Goal: Task Accomplishment & Management: Use online tool/utility

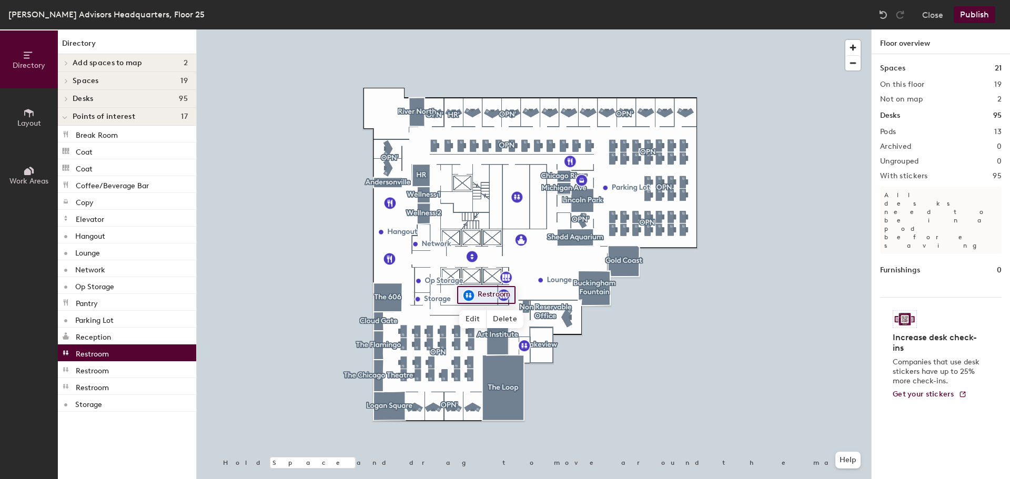
click at [28, 180] on span "Work Areas" at bounding box center [28, 181] width 39 height 9
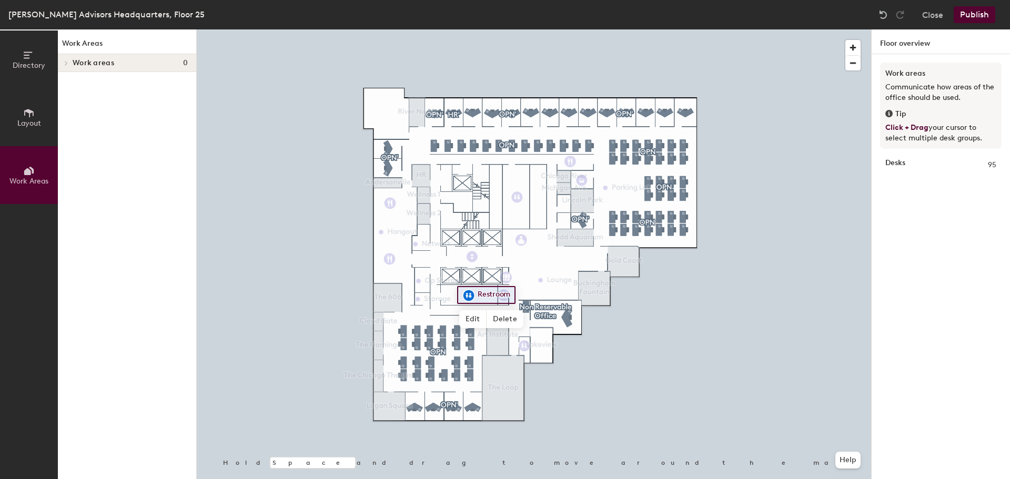
click at [21, 172] on button "Work Areas" at bounding box center [29, 175] width 58 height 58
click at [26, 53] on icon at bounding box center [29, 55] width 12 height 12
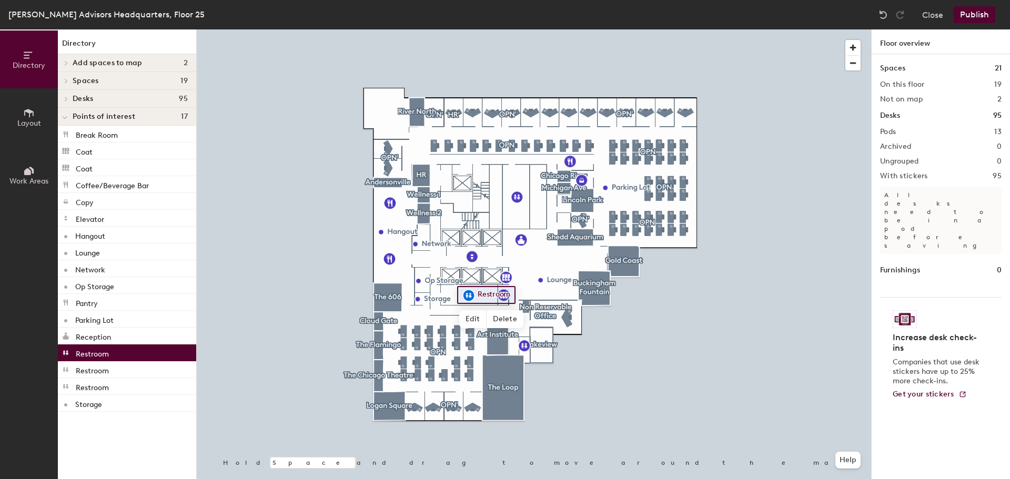
click at [65, 80] on icon at bounding box center [66, 80] width 4 height 5
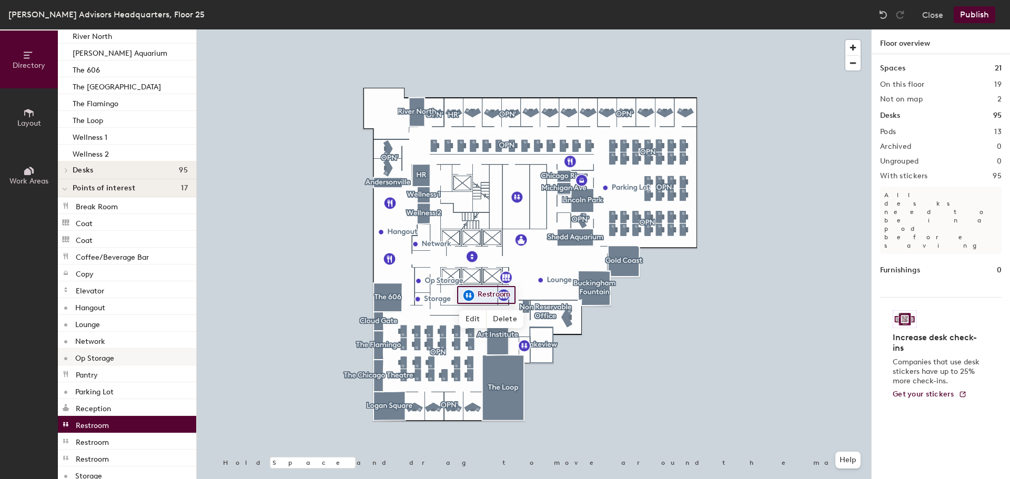
scroll to position [261, 0]
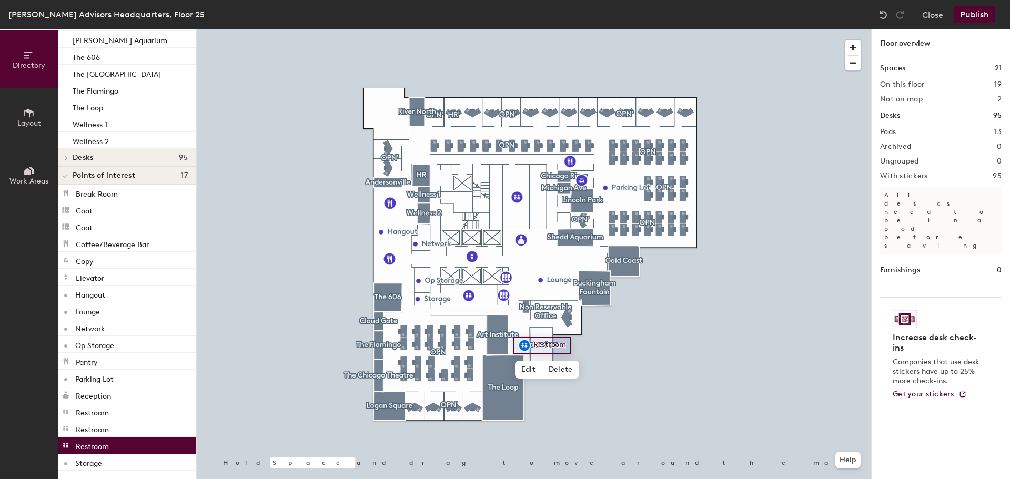
click at [90, 446] on p "Restroom" at bounding box center [92, 445] width 33 height 12
click at [95, 434] on p "Restroom" at bounding box center [92, 428] width 33 height 12
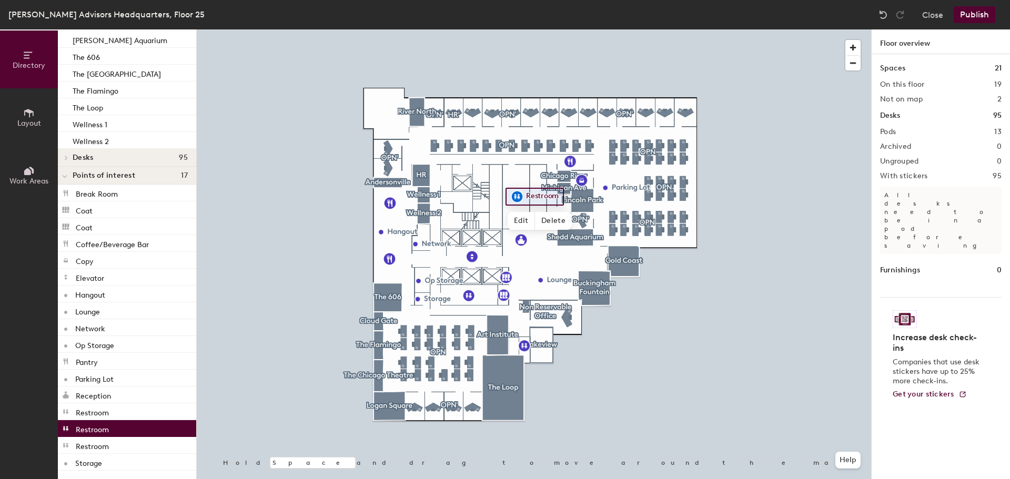
click at [101, 427] on p "Restroom" at bounding box center [92, 428] width 33 height 12
click at [105, 431] on p "Restroom" at bounding box center [92, 428] width 33 height 12
click at [28, 56] on icon at bounding box center [29, 55] width 12 height 12
click at [21, 64] on span "Directory" at bounding box center [29, 65] width 33 height 9
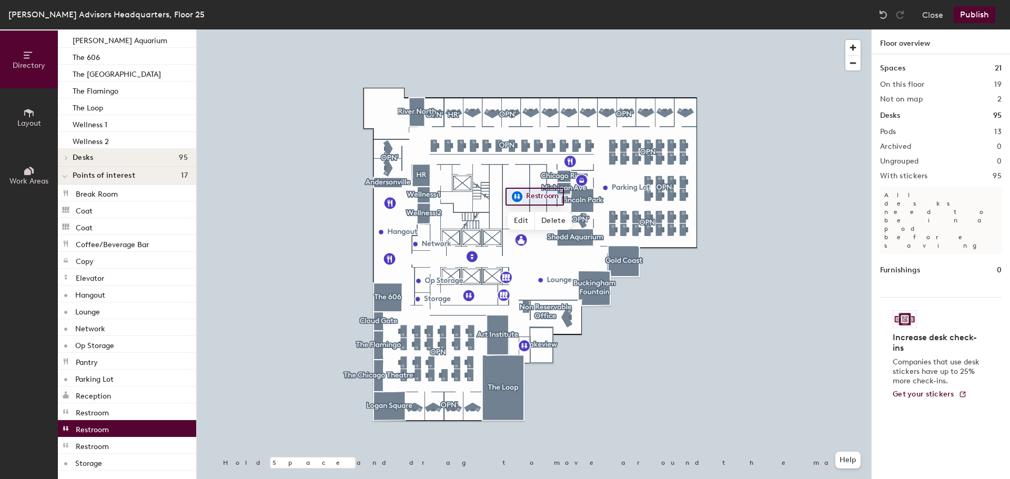
click at [25, 72] on button "Directory" at bounding box center [29, 59] width 58 height 58
click at [27, 72] on button "Directory" at bounding box center [29, 59] width 58 height 58
click at [23, 113] on icon at bounding box center [29, 113] width 12 height 12
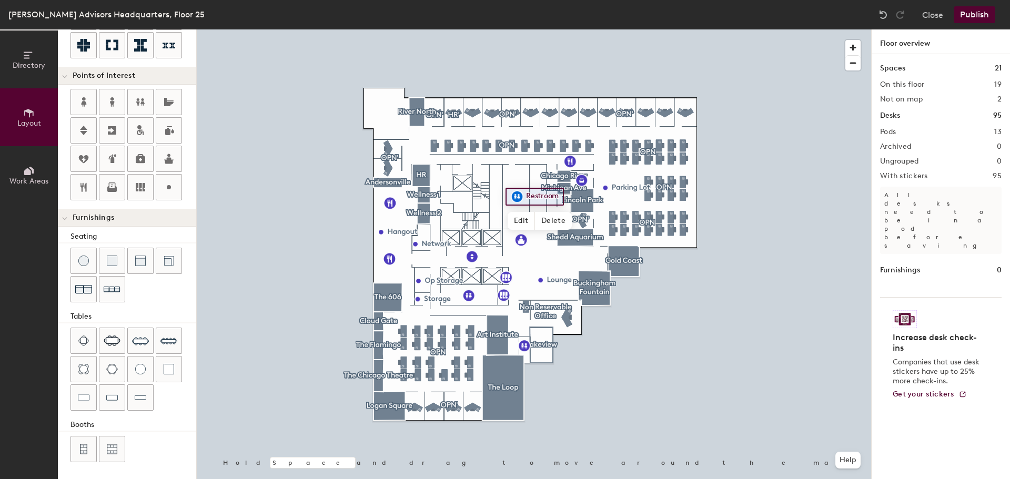
scroll to position [185, 0]
click at [110, 104] on icon at bounding box center [112, 102] width 13 height 13
click at [518, 211] on div "Directory Layout Work Areas Layout Add space Resize Desks Points of Interest Fu…" at bounding box center [505, 254] width 1010 height 450
click at [554, 218] on span "Delete" at bounding box center [553, 221] width 37 height 18
click at [519, 29] on div at bounding box center [534, 29] width 674 height 0
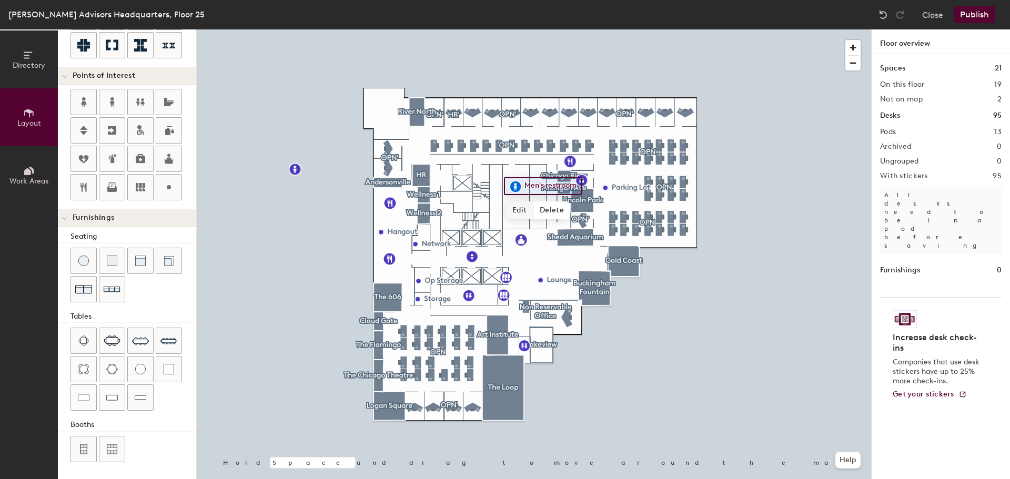
click at [467, 29] on div at bounding box center [534, 29] width 674 height 0
click at [500, 315] on span "Delete" at bounding box center [504, 319] width 37 height 18
click at [464, 295] on div "Directory Layout Work Areas Layout Add space Resize Desks Points of Interest Fu…" at bounding box center [505, 254] width 1010 height 450
click at [972, 12] on button "Publish" at bounding box center [974, 14] width 42 height 17
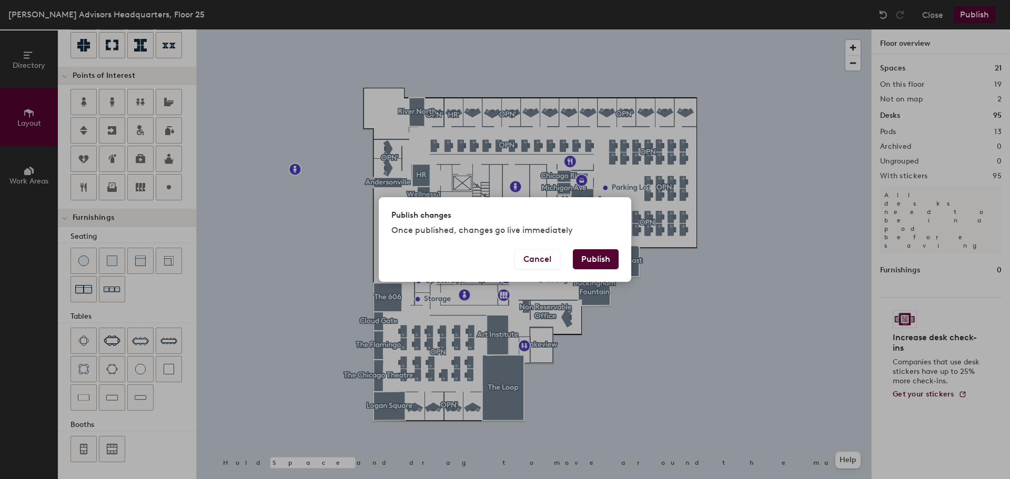
click at [598, 260] on button "Publish" at bounding box center [596, 259] width 46 height 20
type input "20"
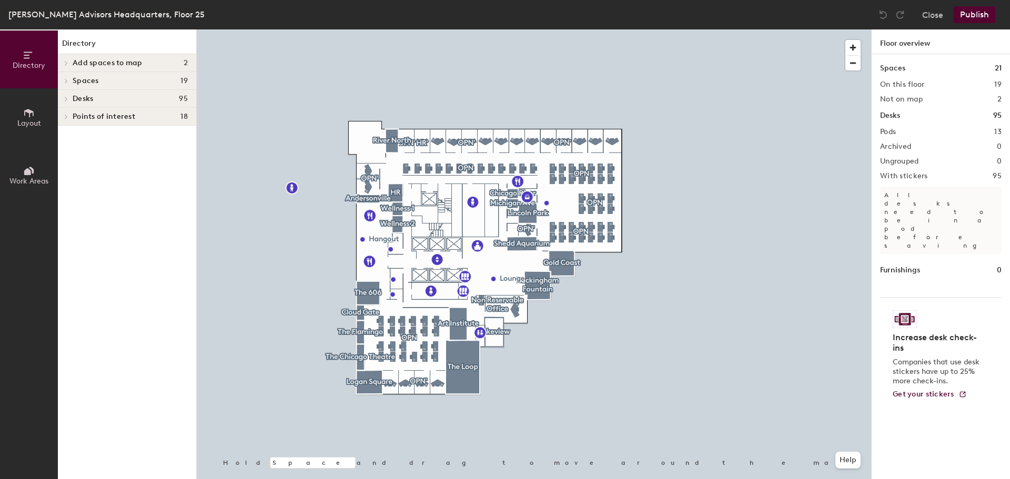
click at [291, 29] on div at bounding box center [534, 29] width 674 height 0
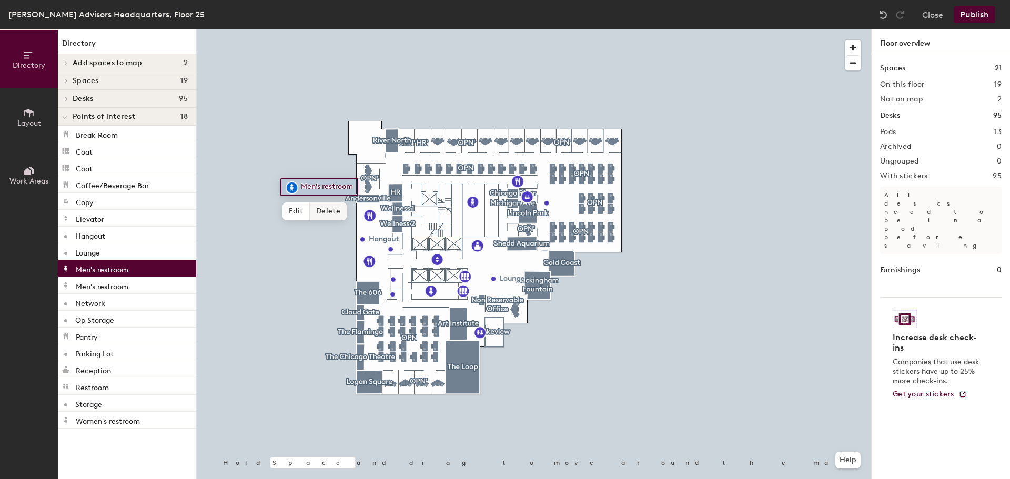
click at [326, 210] on span "Delete" at bounding box center [328, 211] width 37 height 18
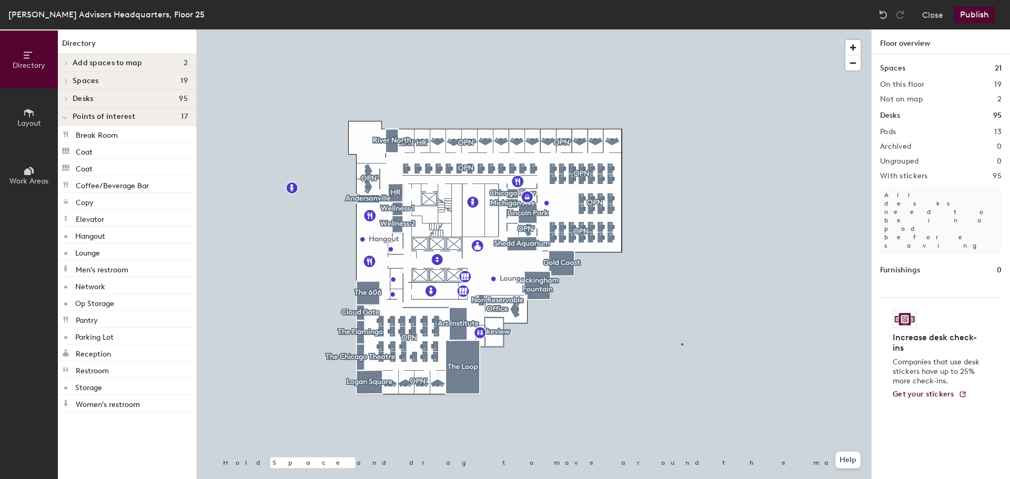
click at [681, 29] on div at bounding box center [534, 29] width 674 height 0
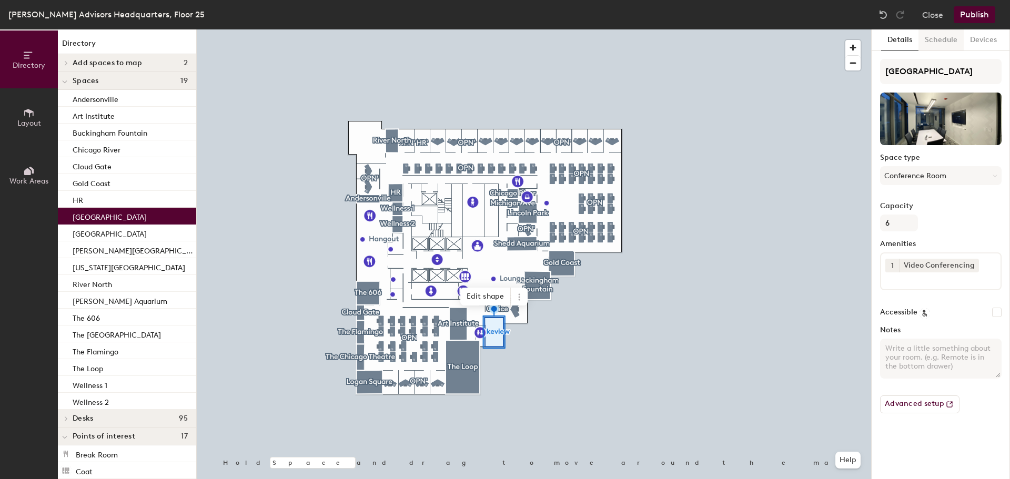
click at [937, 41] on button "Schedule" at bounding box center [940, 40] width 45 height 22
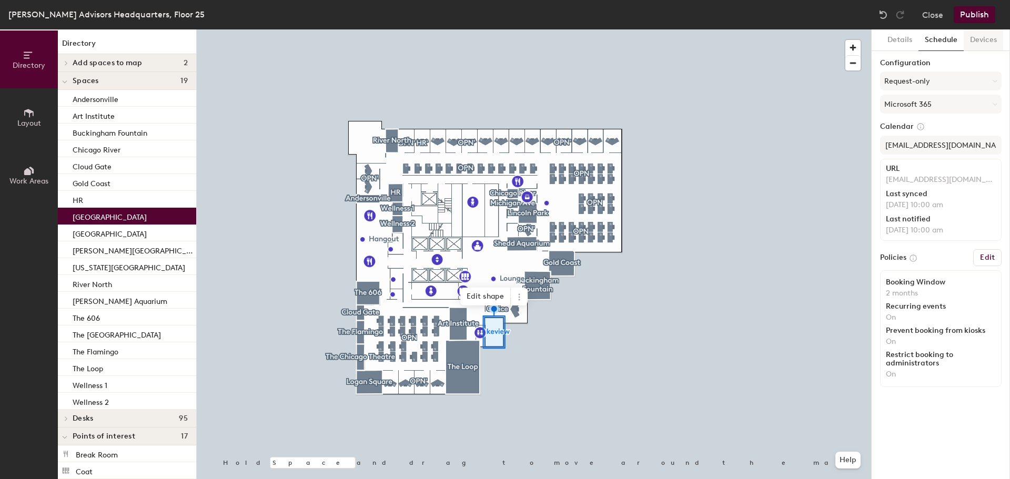
click at [976, 38] on button "Devices" at bounding box center [982, 40] width 39 height 22
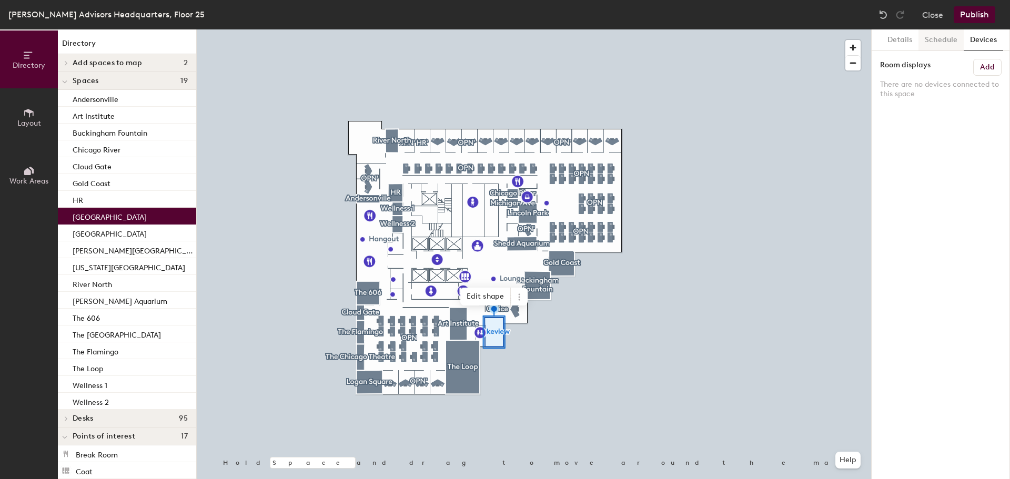
click at [954, 40] on button "Schedule" at bounding box center [940, 40] width 45 height 22
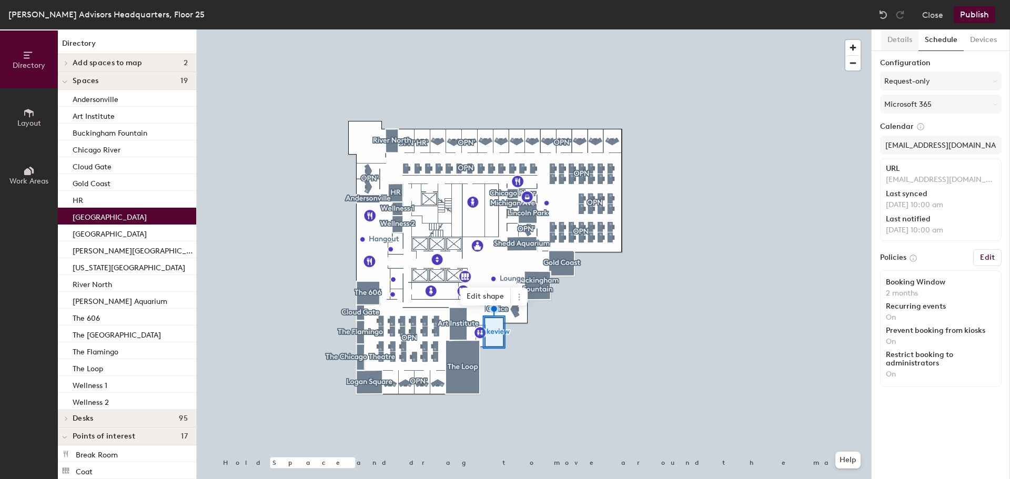
click at [897, 43] on button "Details" at bounding box center [899, 40] width 37 height 22
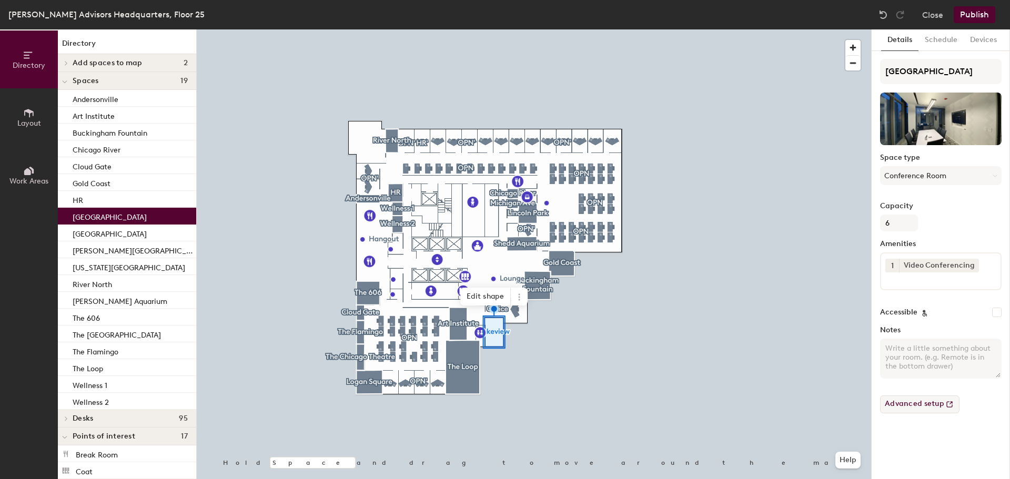
click at [904, 405] on button "Advanced setup" at bounding box center [919, 404] width 79 height 18
click at [278, 29] on div at bounding box center [534, 29] width 674 height 0
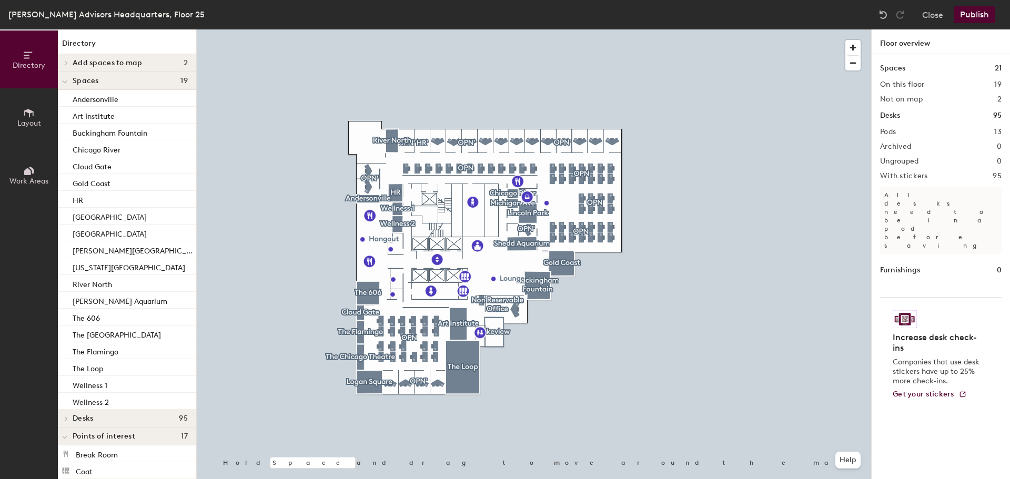
click at [35, 179] on span "Work Areas" at bounding box center [28, 181] width 39 height 9
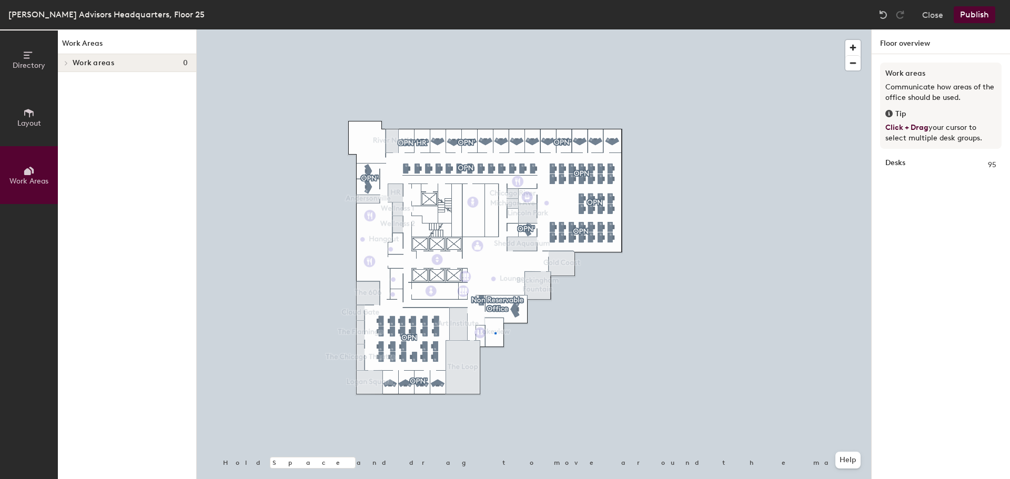
click at [495, 29] on div at bounding box center [534, 29] width 674 height 0
click at [495, 332] on div at bounding box center [496, 333] width 2 height 2
click at [36, 129] on button "Layout" at bounding box center [29, 117] width 58 height 58
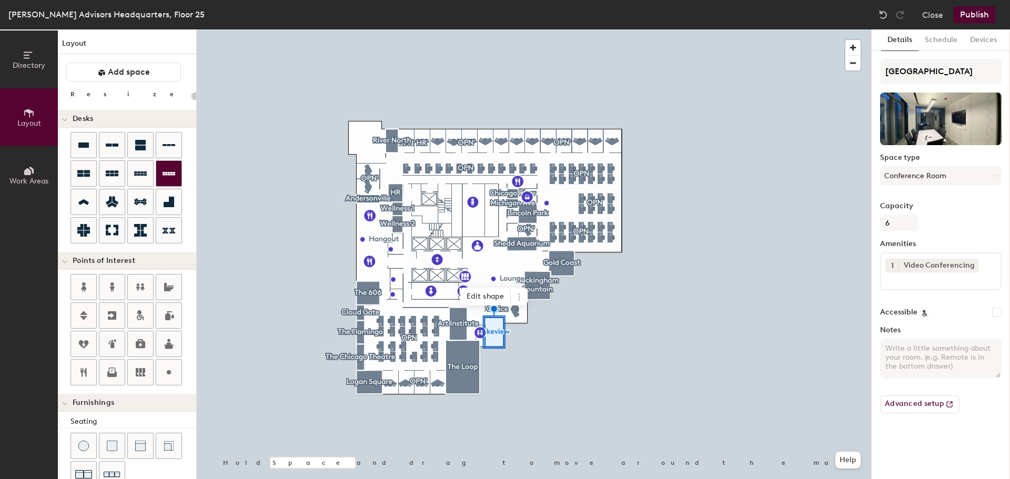
type input "20"
click at [521, 298] on icon at bounding box center [519, 297] width 8 height 8
